Goal: Transaction & Acquisition: Obtain resource

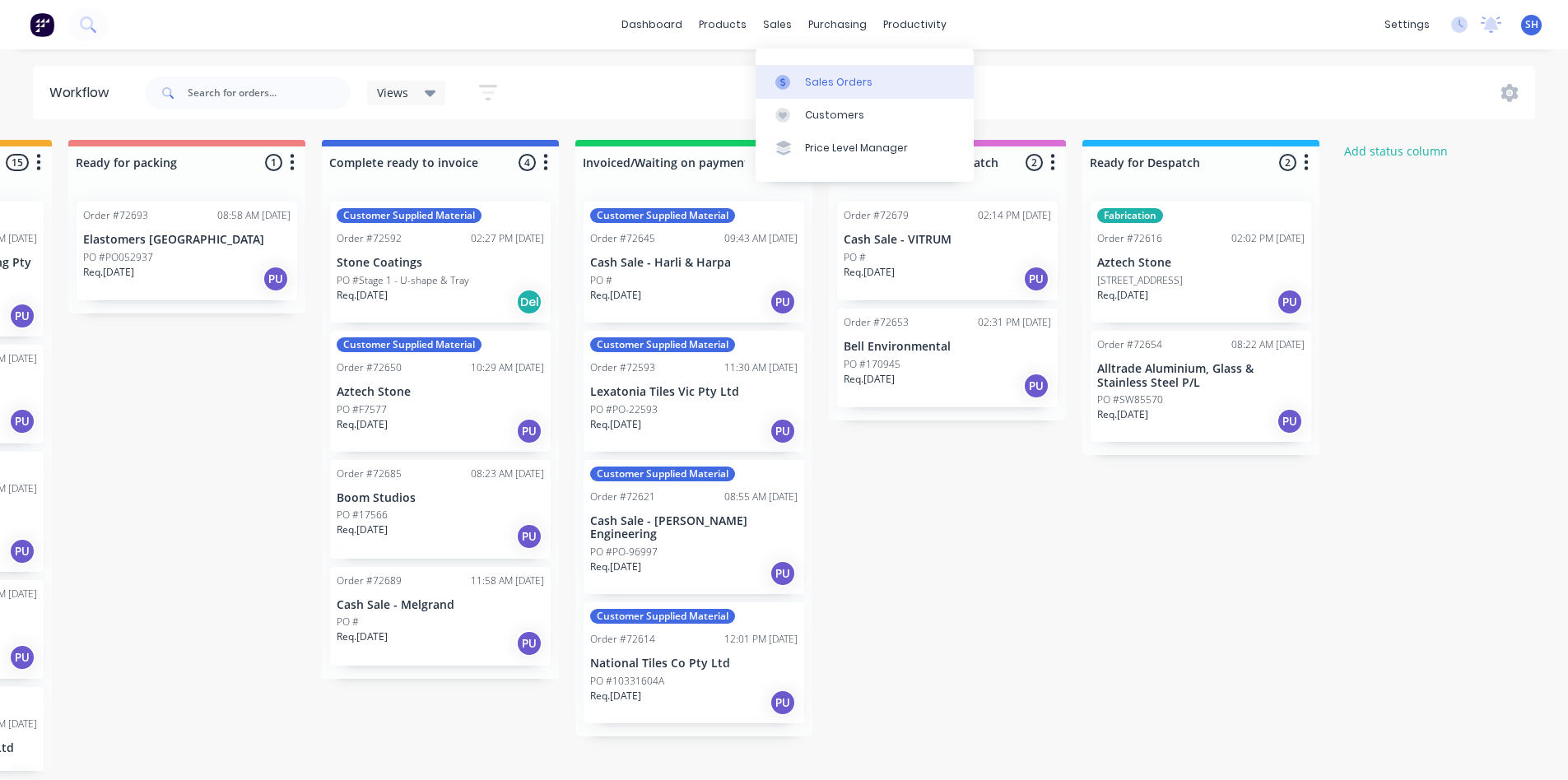
click at [817, 70] on link "Sales Orders" at bounding box center [864, 81] width 218 height 33
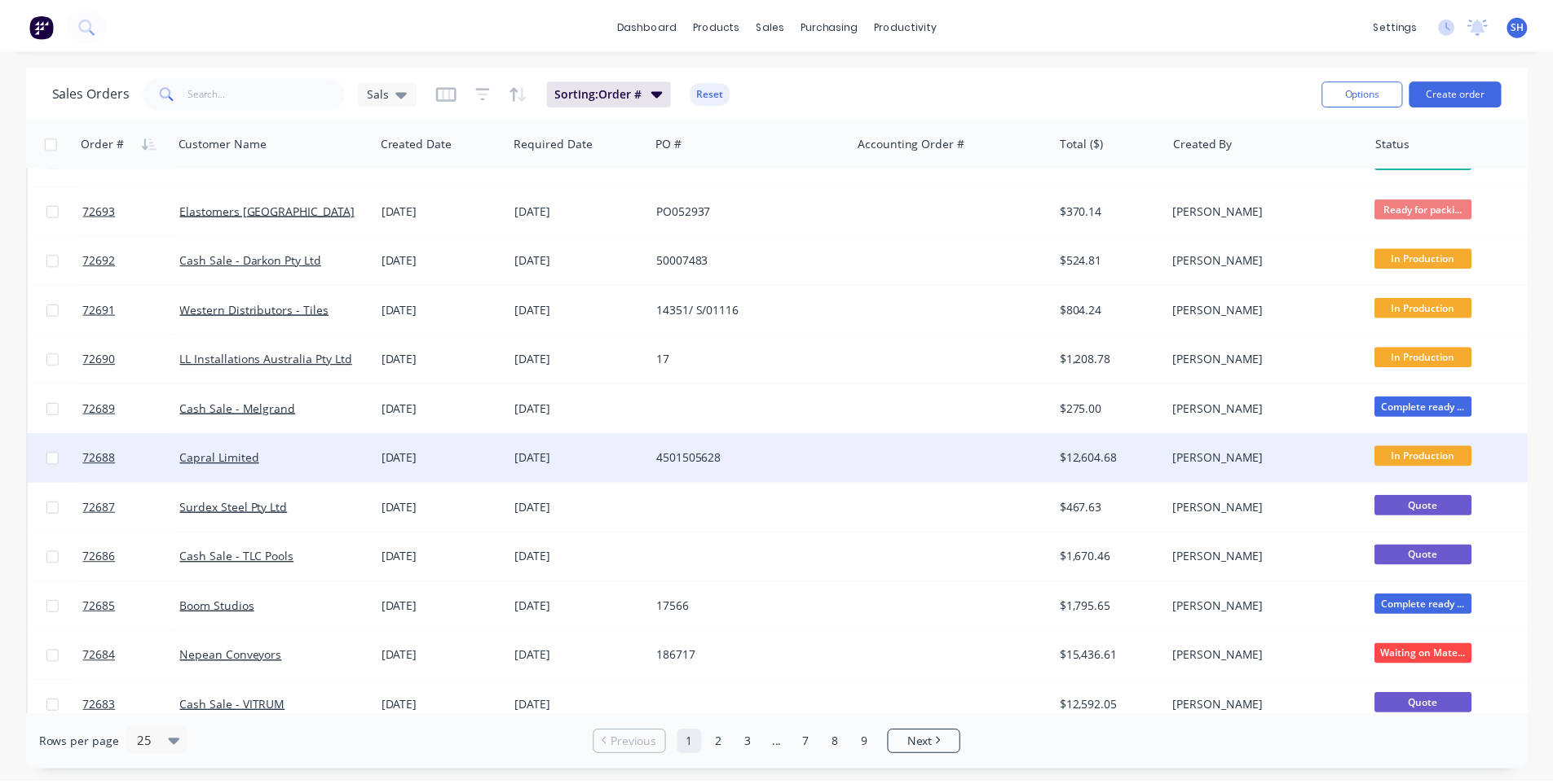
scroll to position [702, 0]
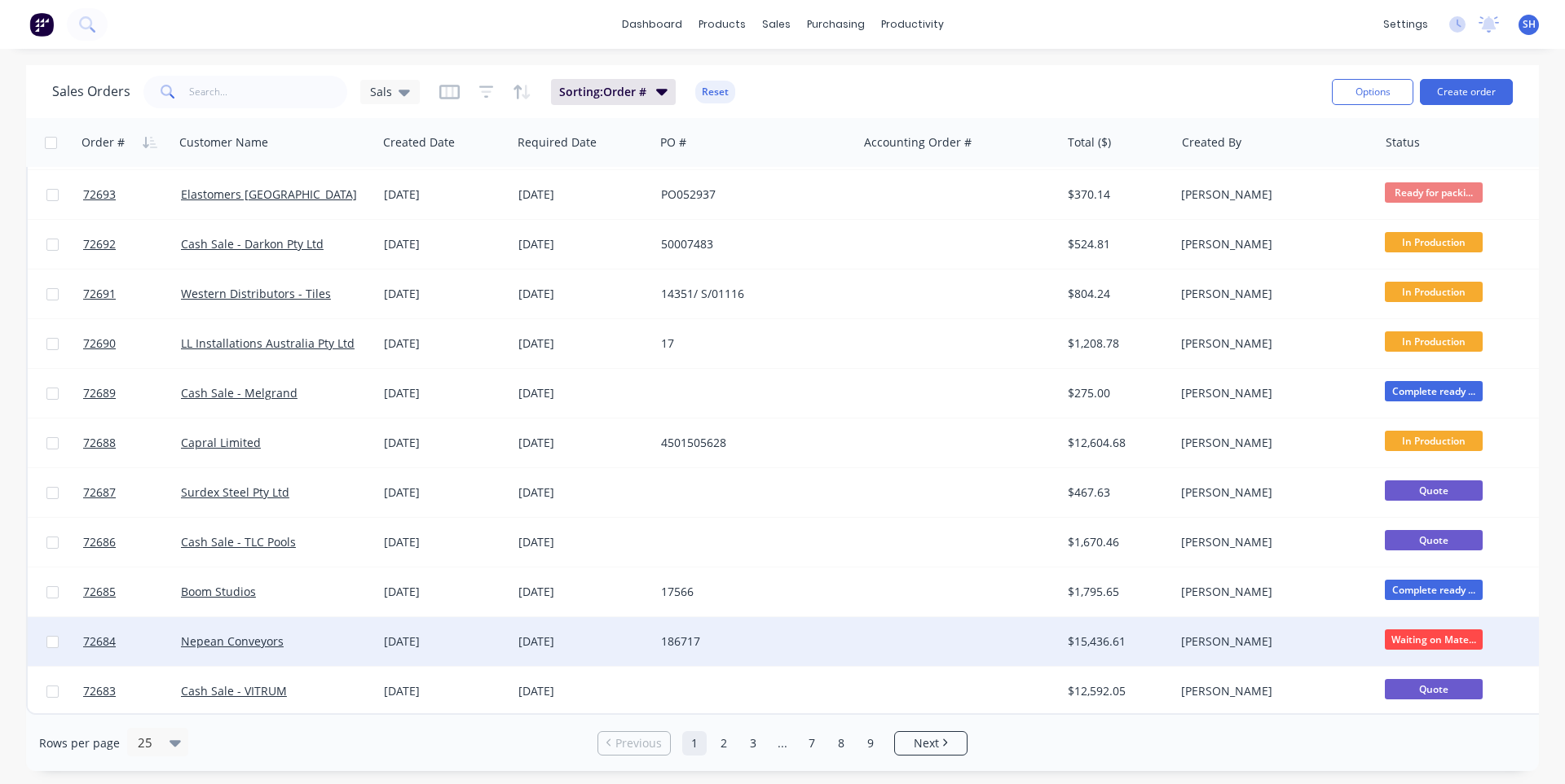
click at [801, 623] on div "186717" at bounding box center [756, 642] width 203 height 48
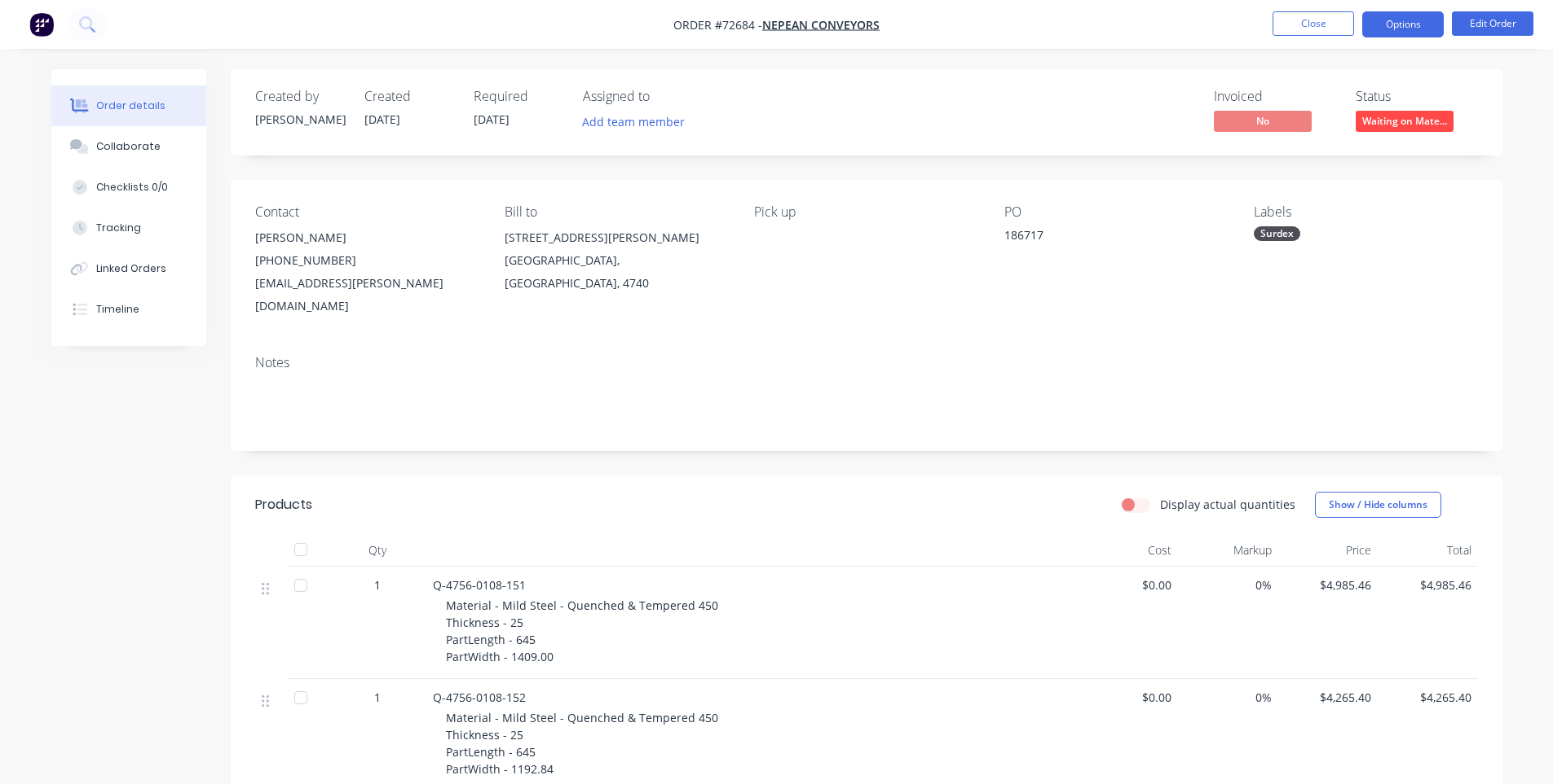
click at [1426, 33] on button "Options" at bounding box center [1403, 25] width 81 height 26
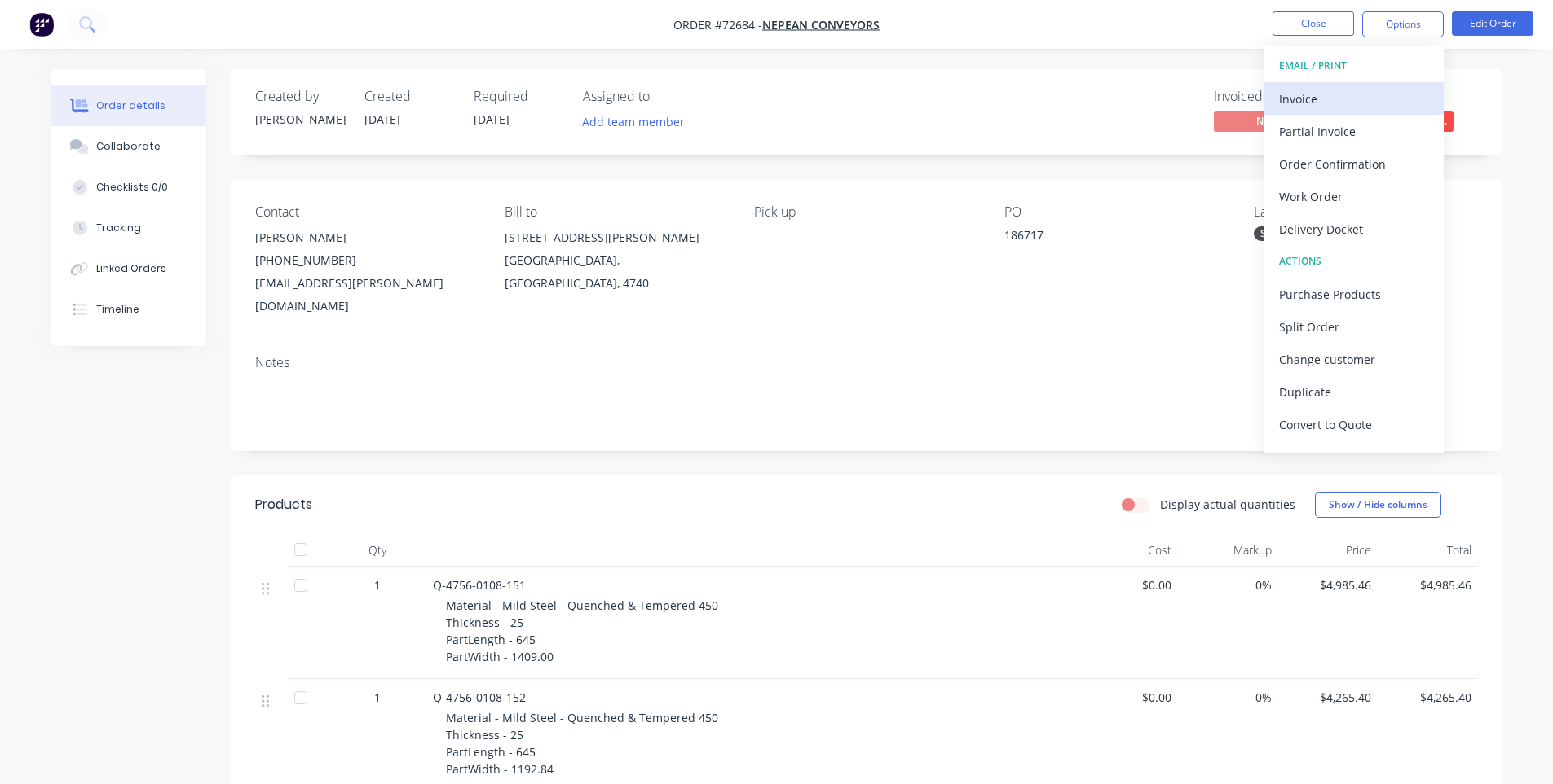
click at [1352, 89] on div "Invoice" at bounding box center [1354, 99] width 150 height 24
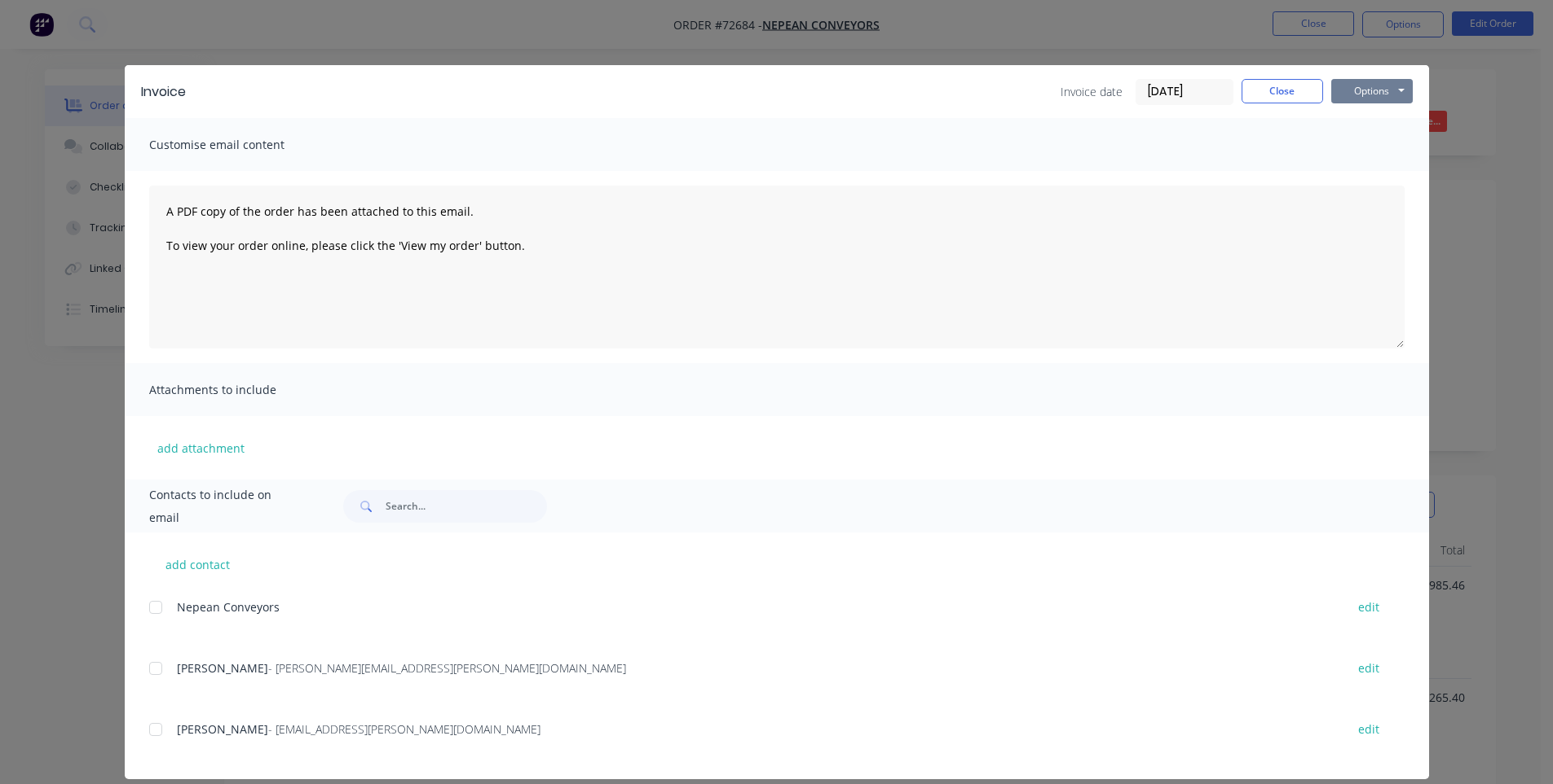
click at [1358, 99] on button "Options" at bounding box center [1371, 91] width 81 height 25
click at [1373, 144] on button "Print" at bounding box center [1382, 146] width 104 height 27
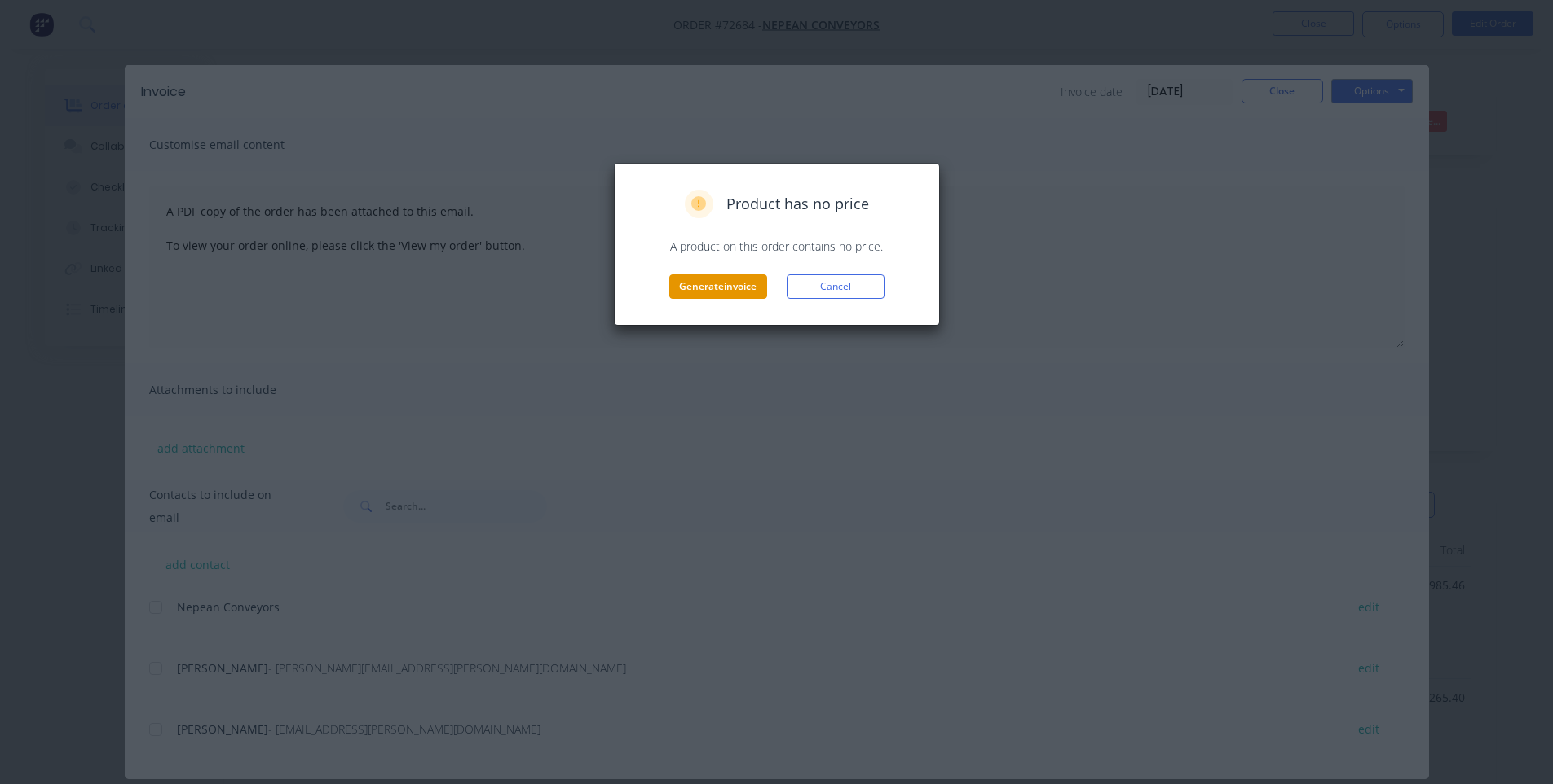
click at [710, 289] on button "Generate invoice" at bounding box center [717, 287] width 98 height 25
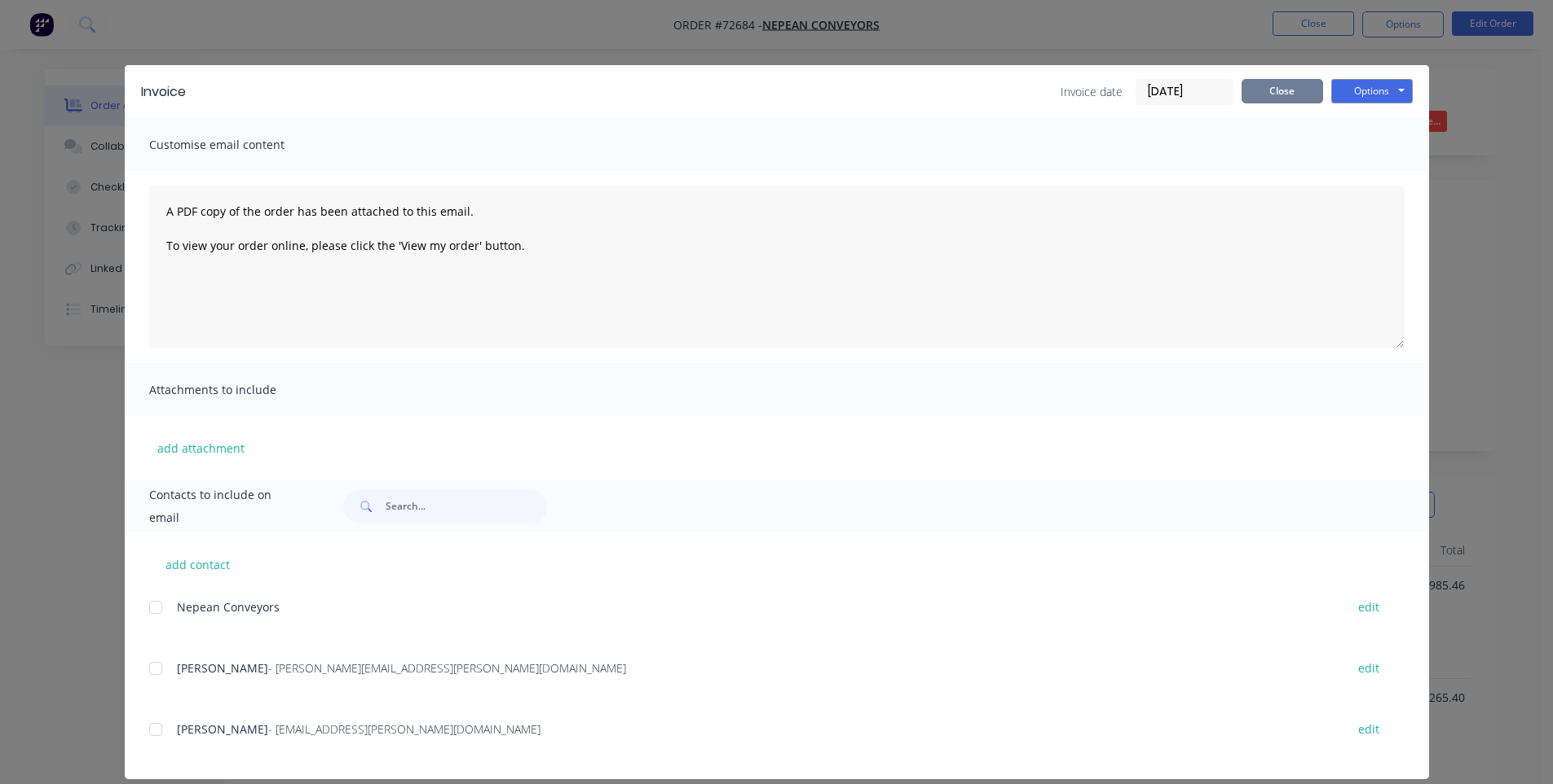
click at [1270, 93] on button "Close" at bounding box center [1282, 91] width 81 height 25
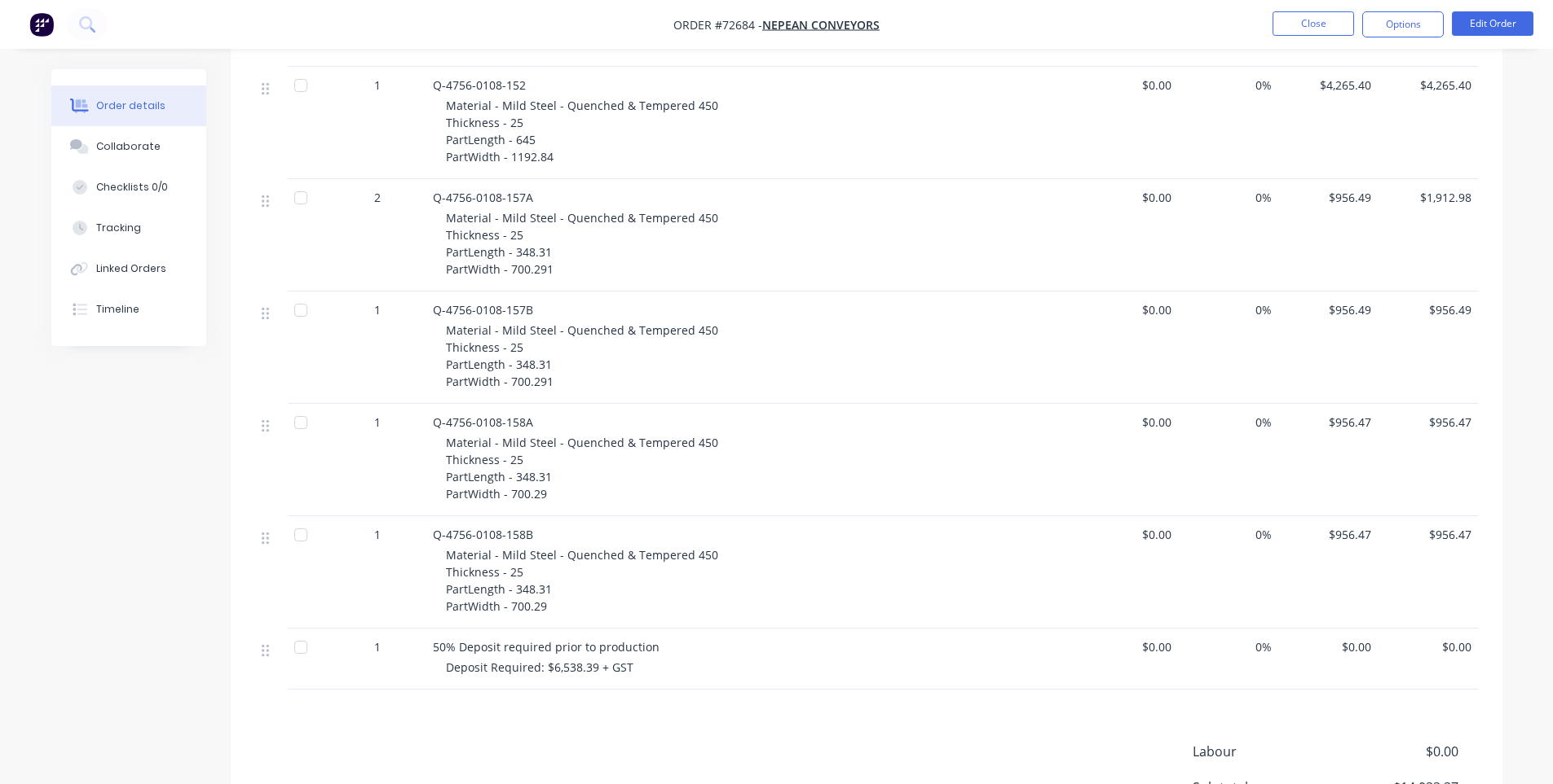
scroll to position [652, 0]
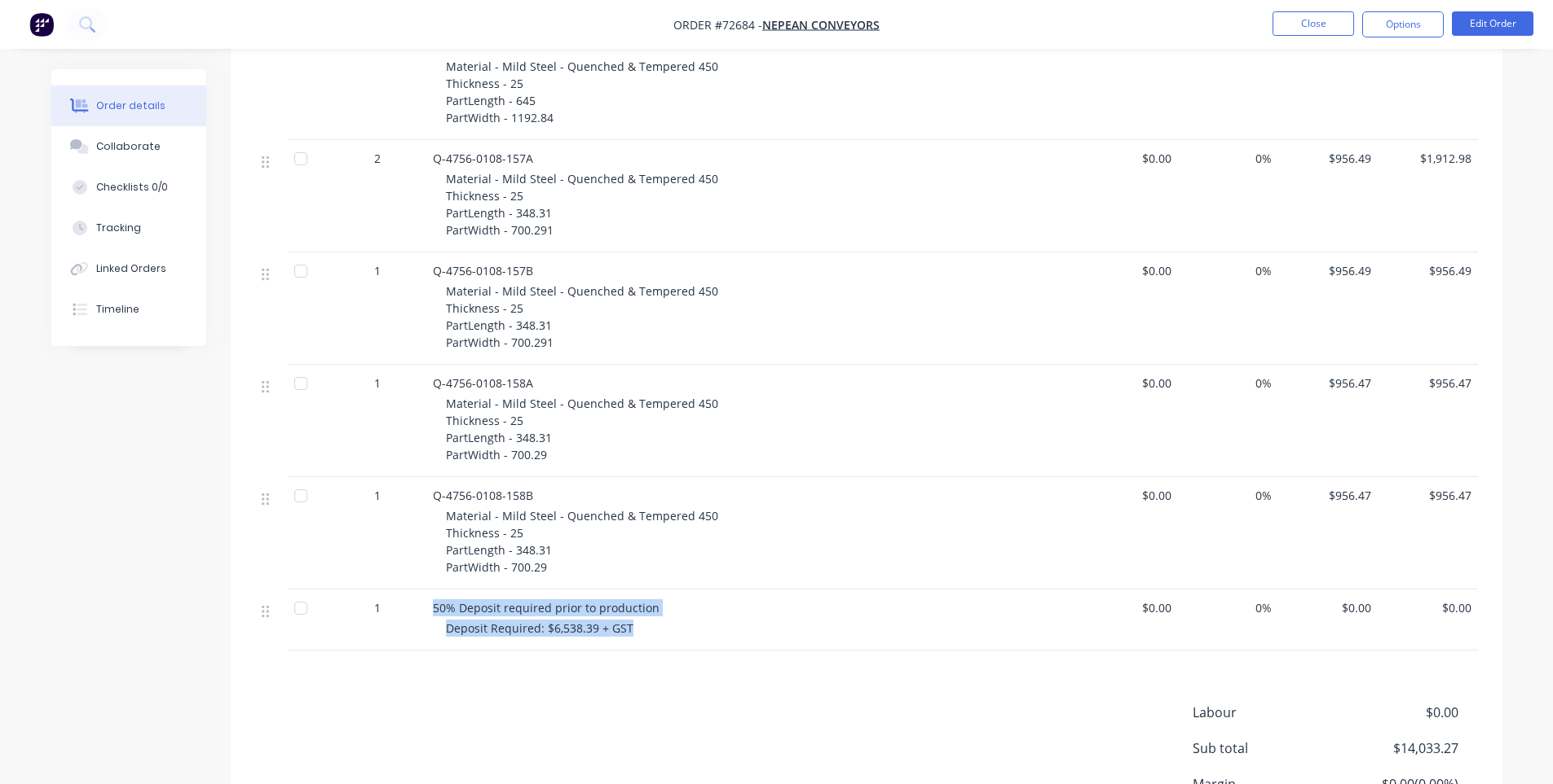
drag, startPoint x: 632, startPoint y: 608, endPoint x: 429, endPoint y: 585, distance: 204.3
click at [429, 590] on div "50% Deposit required prior to production Deposit Required: $6,538.39 + GST" at bounding box center [752, 621] width 652 height 61
copy div "50% Deposit required prior to production Deposit Required: $6,538.39 + GST"
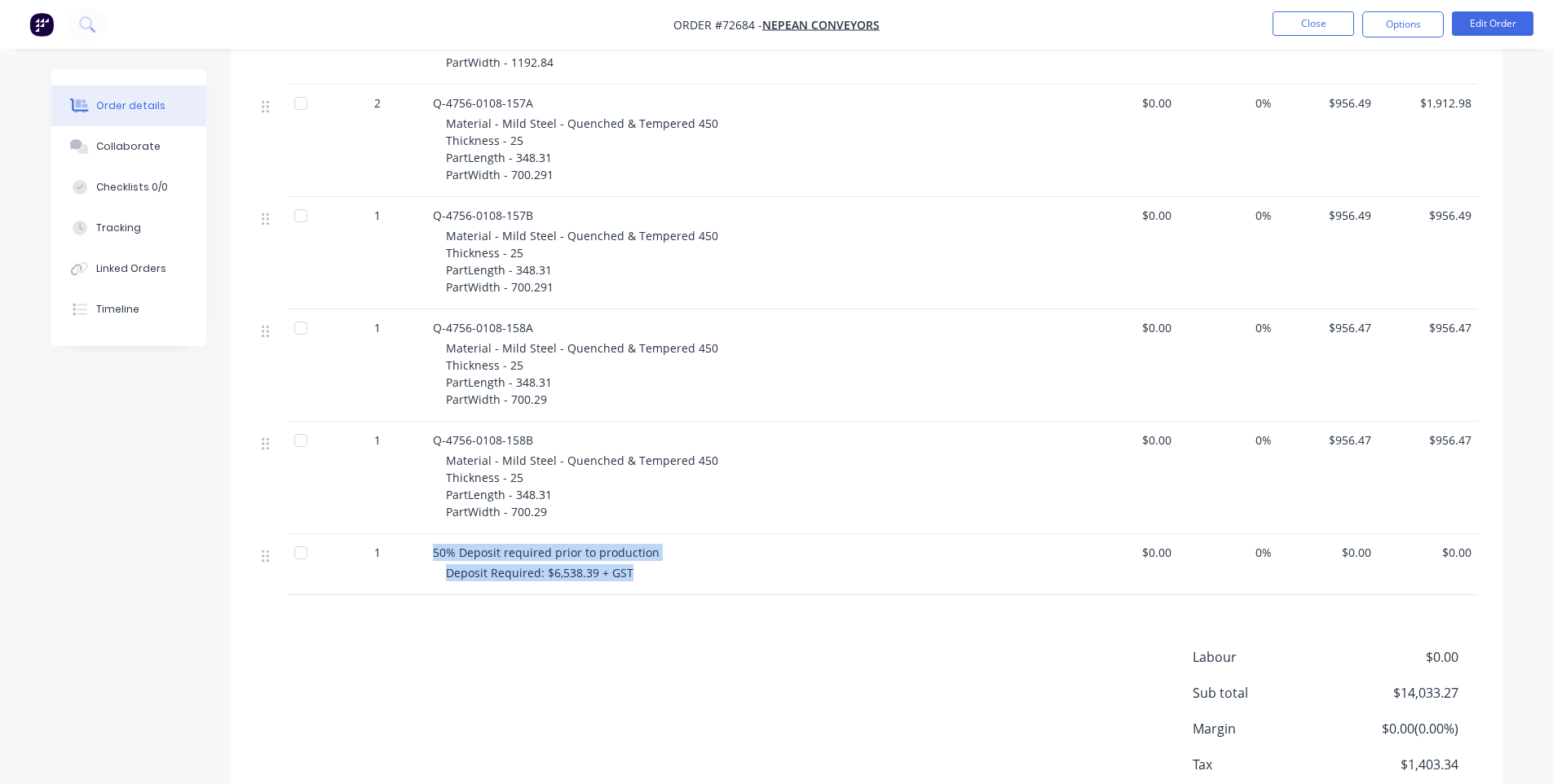
scroll to position [785, 0]
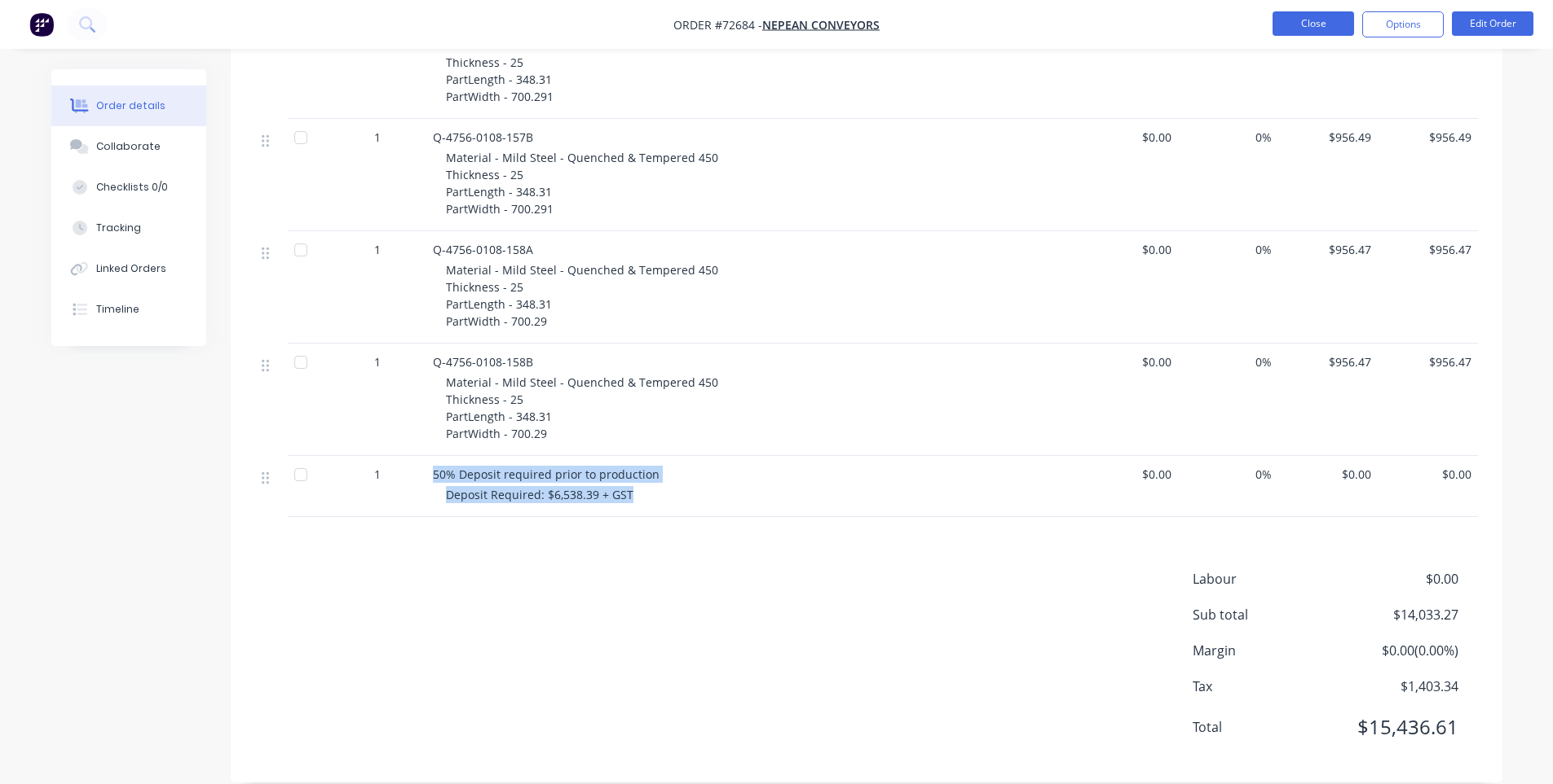
click at [1321, 35] on button "Close" at bounding box center [1313, 24] width 81 height 25
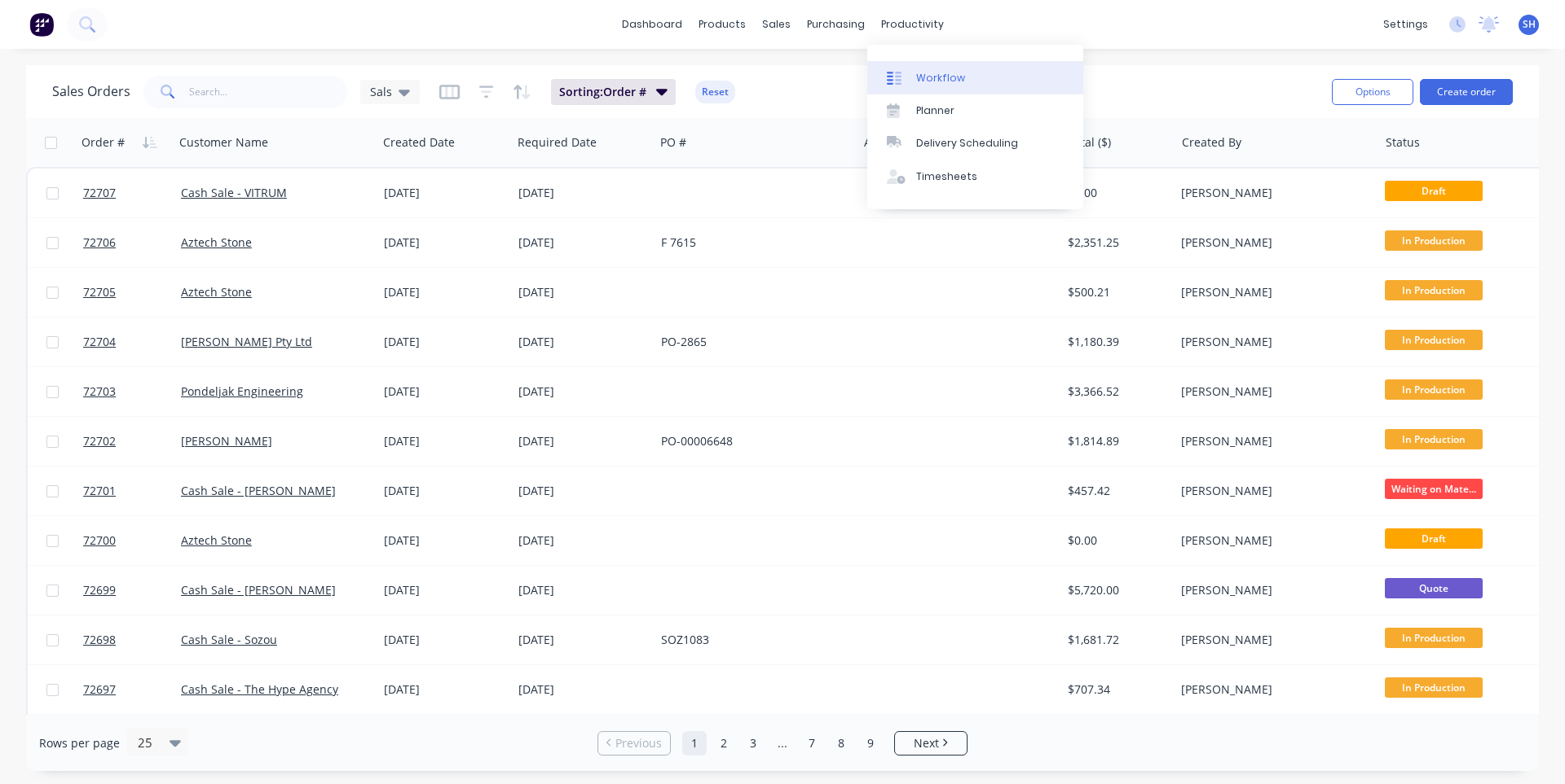
click at [937, 67] on link "Workflow" at bounding box center [975, 77] width 216 height 33
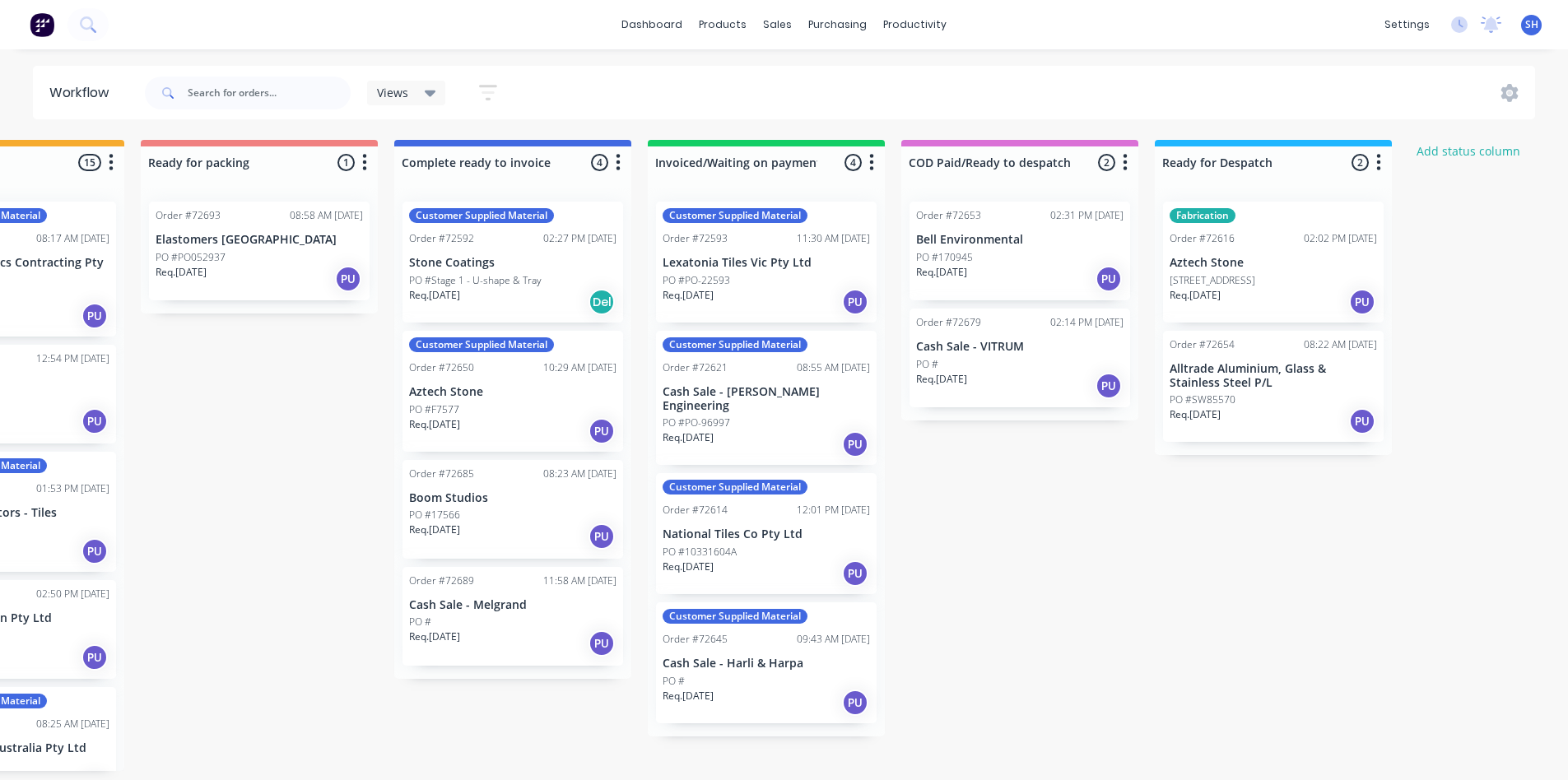
scroll to position [0, 1198]
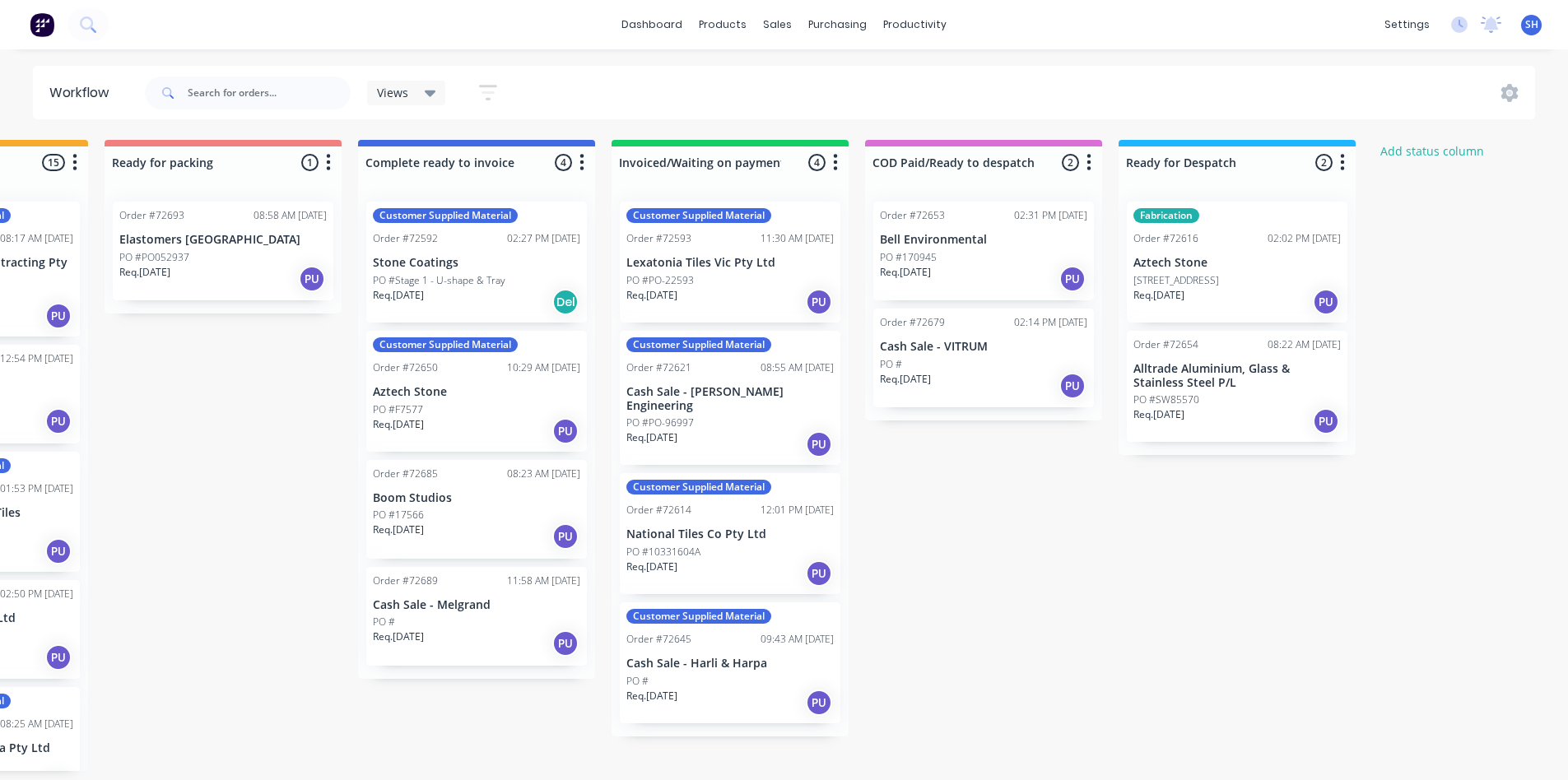
click at [1260, 732] on div "Submitted 1 Status colour #273444 hex #273444 Save Cancel Summaries Total order…" at bounding box center [281, 455] width 2983 height 631
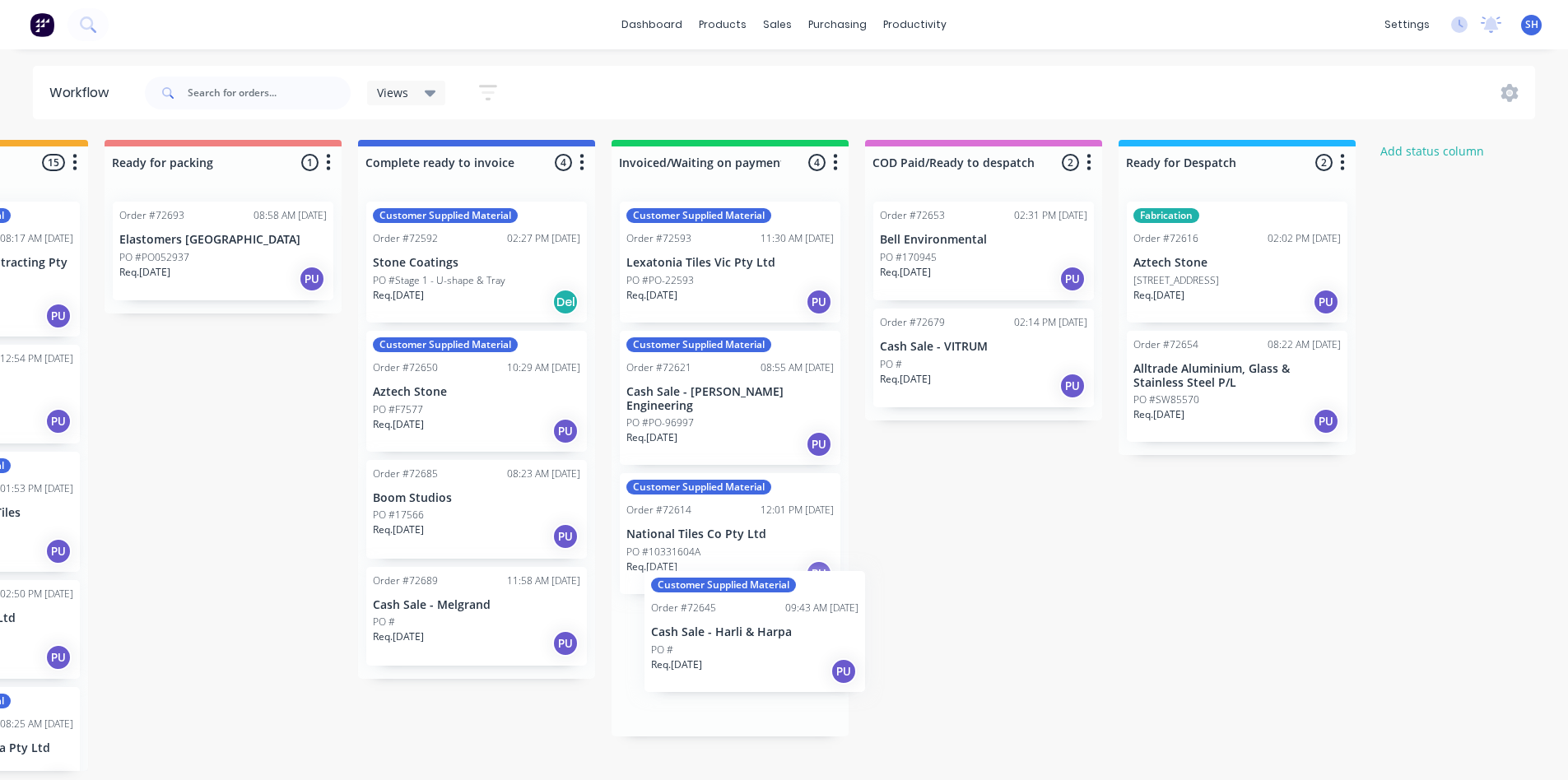
scroll to position [3, 1198]
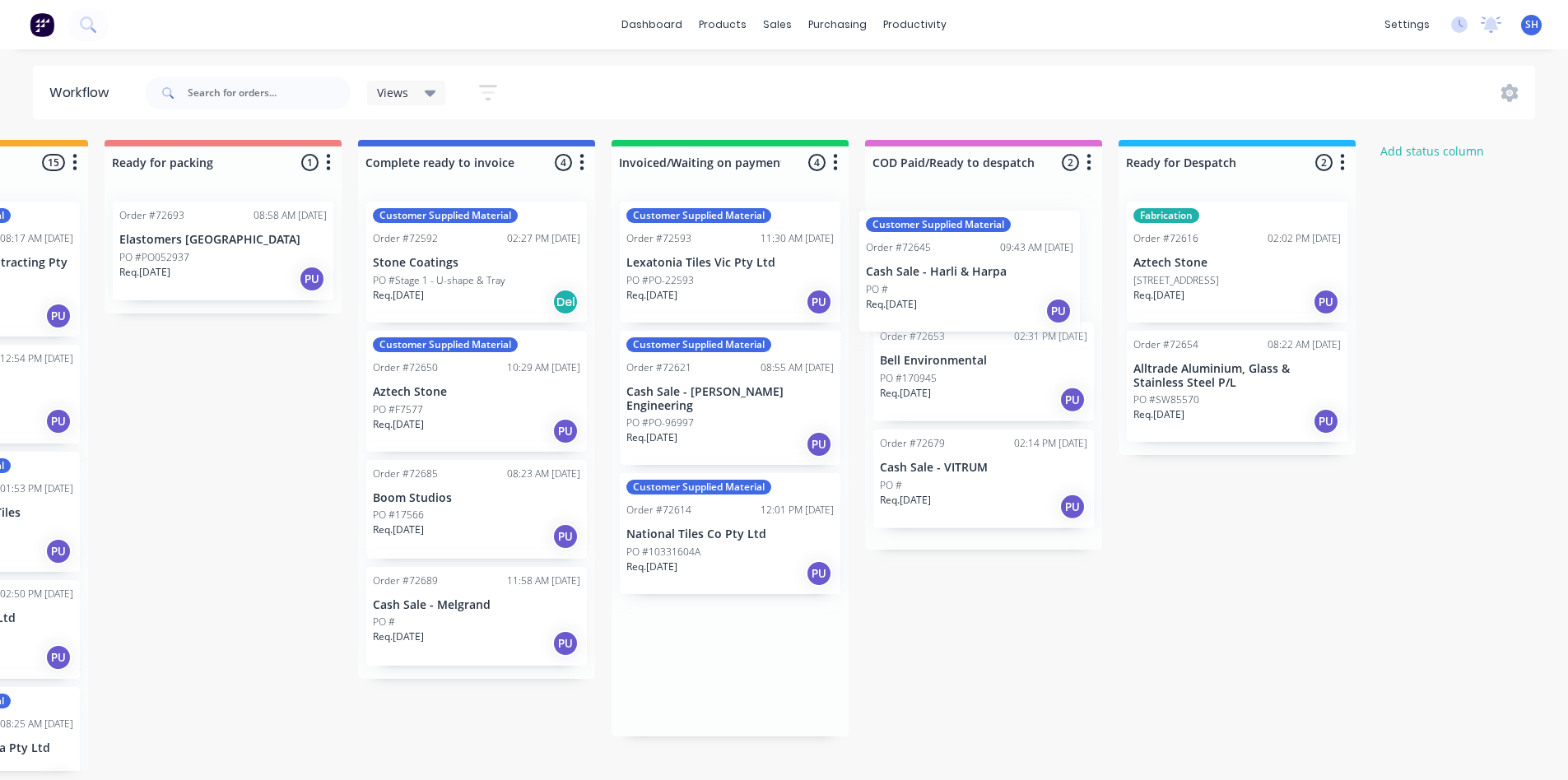
drag, startPoint x: 693, startPoint y: 686, endPoint x: 938, endPoint y: 301, distance: 456.3
click at [938, 301] on div "Submitted 1 Status colour #273444 hex #273444 Save Cancel Summaries Total order…" at bounding box center [281, 455] width 2983 height 631
